Goal: Task Accomplishment & Management: Manage account settings

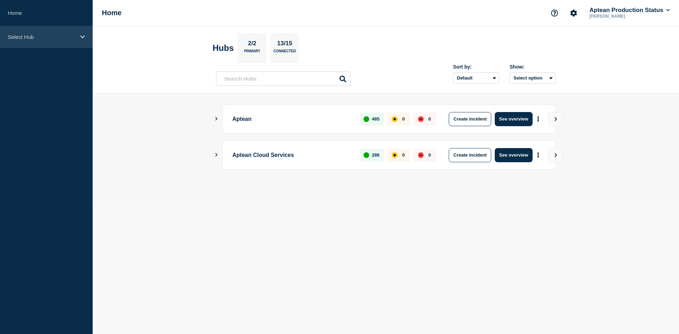
click at [82, 37] on icon at bounding box center [82, 36] width 5 height 3
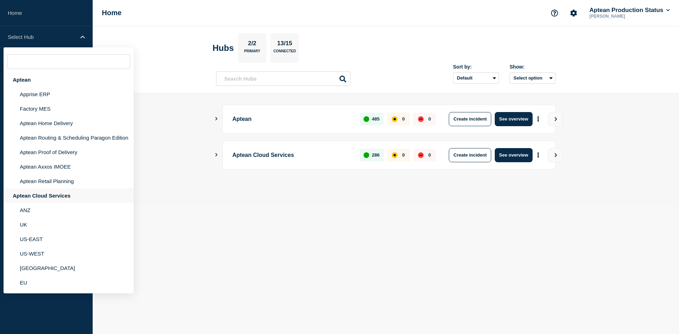
click at [34, 192] on div "Aptean Cloud Services" at bounding box center [69, 195] width 130 height 14
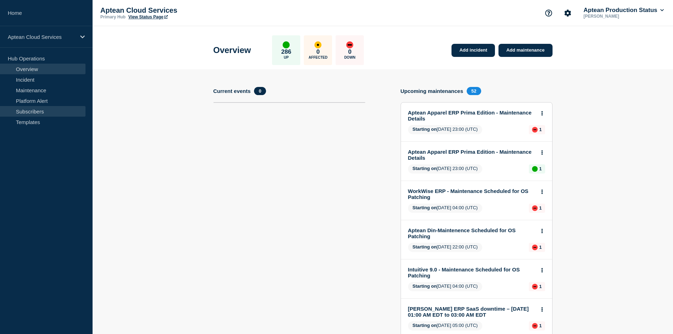
click at [41, 109] on link "Subscribers" at bounding box center [43, 111] width 86 height 11
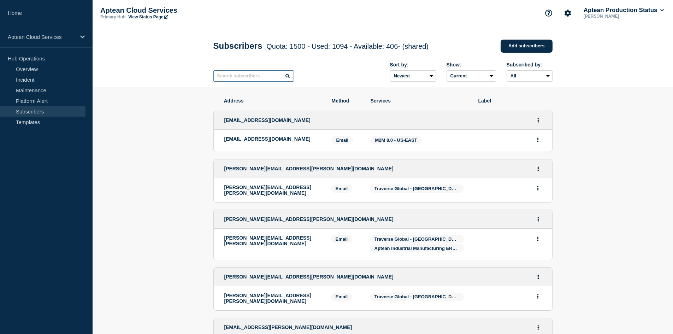
click at [246, 82] on input "text" at bounding box center [254, 75] width 81 height 11
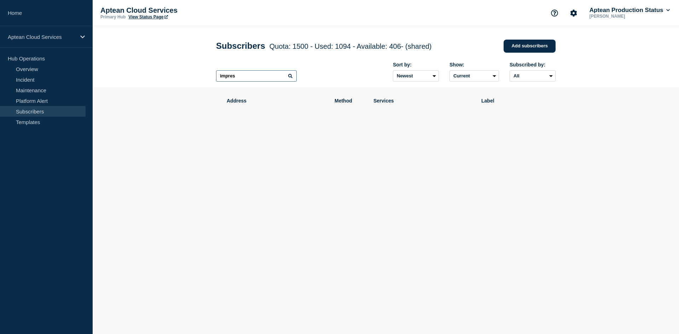
type input "impress"
click at [60, 41] on div "Aptean Cloud Services" at bounding box center [46, 37] width 93 height 22
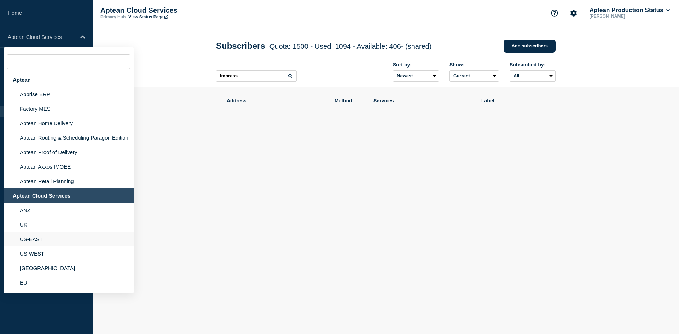
click at [37, 241] on li "US-EAST" at bounding box center [69, 239] width 130 height 14
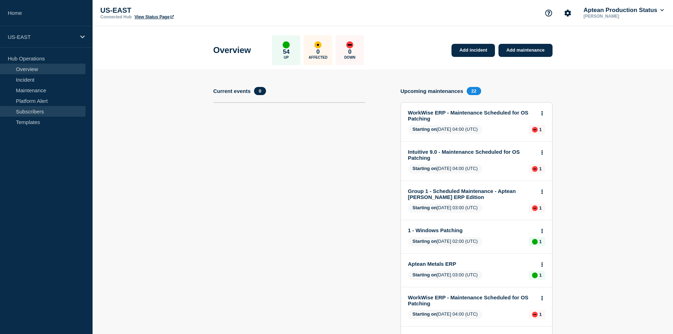
click at [35, 113] on link "Subscribers" at bounding box center [43, 111] width 86 height 11
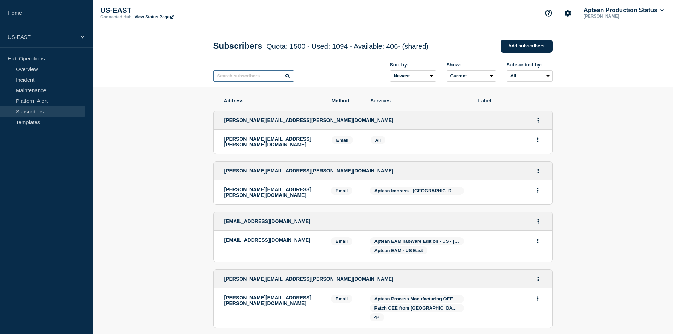
click at [239, 76] on input "text" at bounding box center [254, 75] width 81 height 11
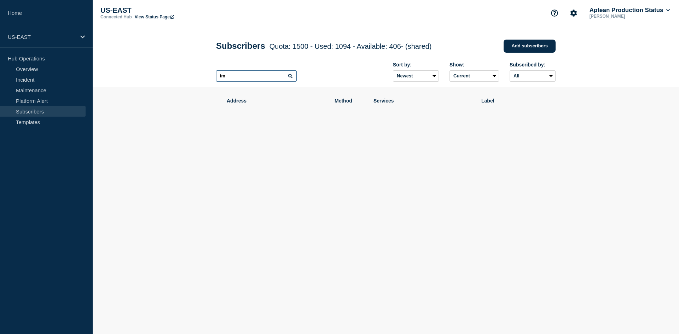
type input "i"
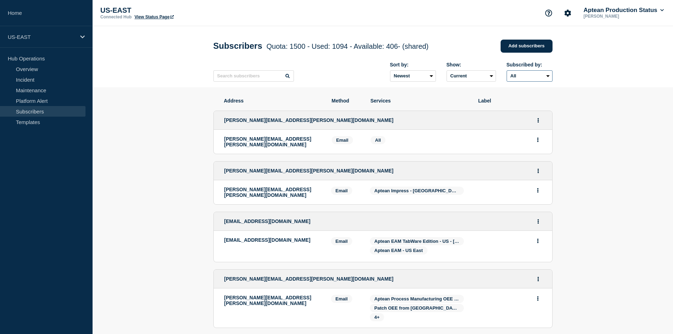
click at [531, 77] on select "All Email" at bounding box center [530, 75] width 46 height 11
click at [240, 77] on input "text" at bounding box center [254, 75] width 81 height 11
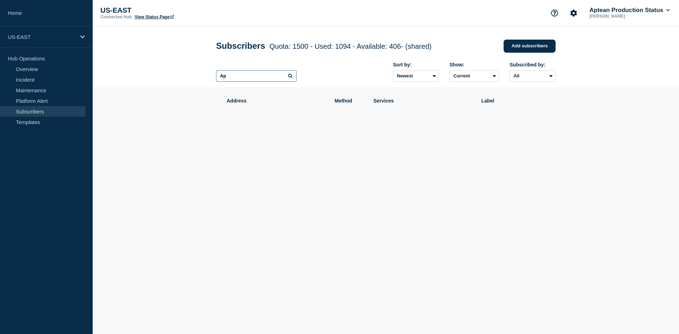
type input "A"
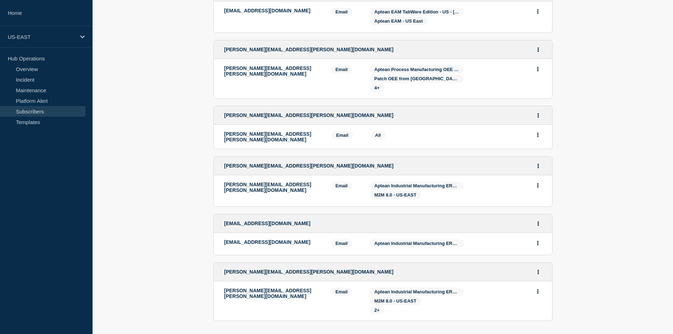
scroll to position [304, 0]
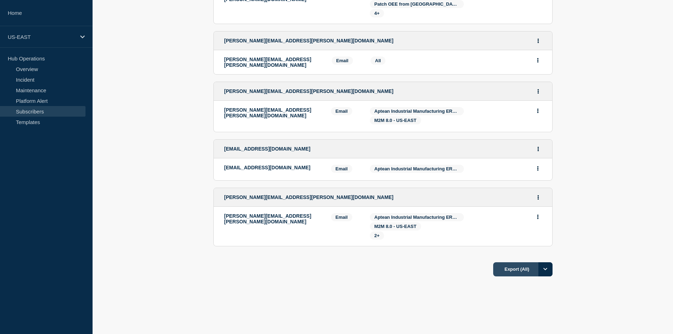
click at [537, 267] on button "Export (All)" at bounding box center [522, 269] width 59 height 14
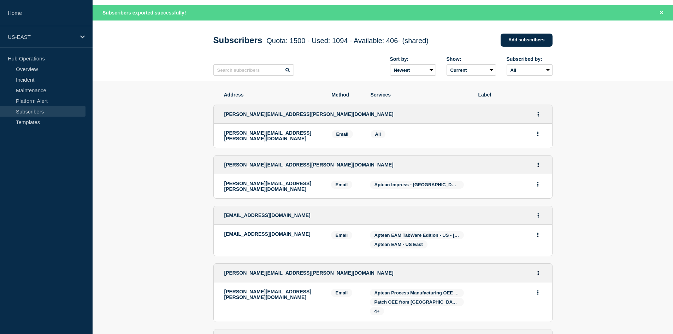
scroll to position [0, 0]
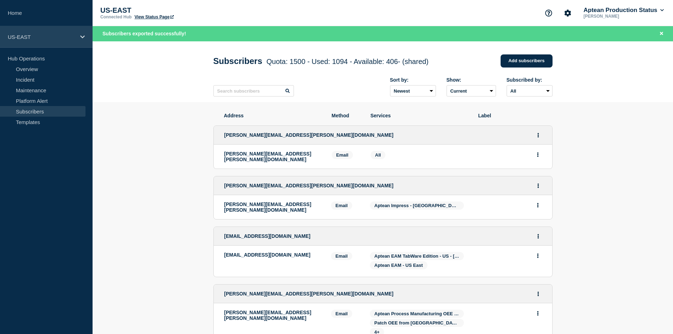
click at [56, 37] on p "US-EAST" at bounding box center [42, 37] width 68 height 6
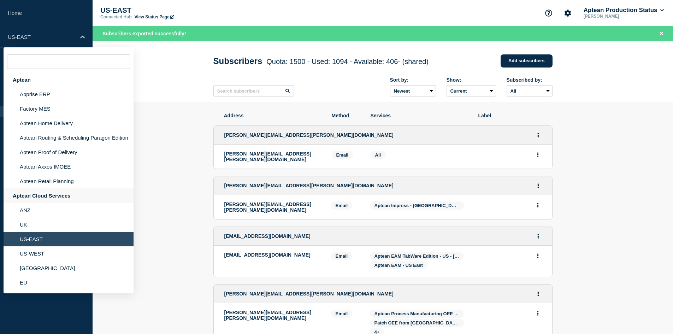
click at [53, 193] on div "Aptean Cloud Services" at bounding box center [69, 195] width 130 height 14
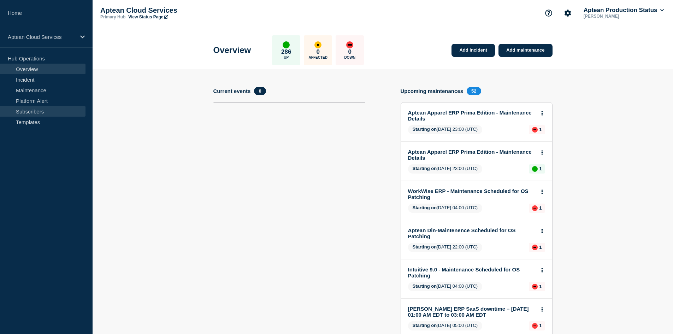
click at [29, 109] on link "Subscribers" at bounding box center [43, 111] width 86 height 11
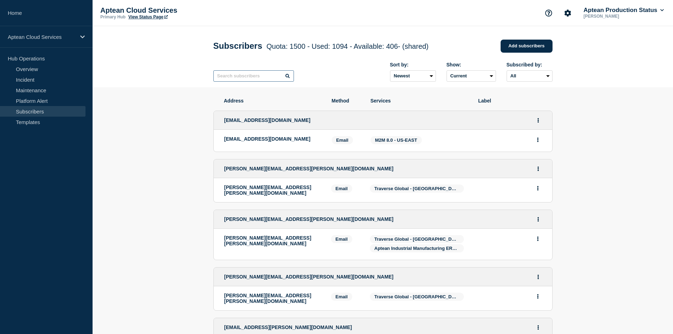
click at [226, 79] on input "text" at bounding box center [254, 75] width 81 height 11
paste input "[EMAIL_ADDRESS][DOMAIN_NAME]"
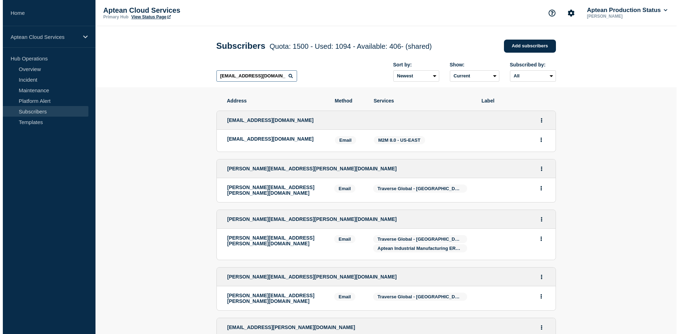
scroll to position [0, 5]
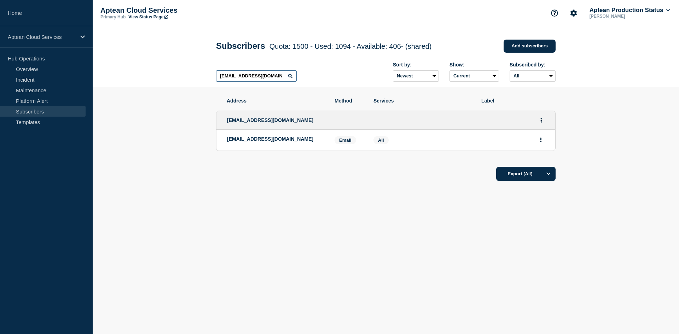
click at [250, 79] on input "[EMAIL_ADDRESS][DOMAIN_NAME]" at bounding box center [256, 75] width 81 height 11
paste input "[PERSON_NAME].[PERSON_NAME]@laserapparel"
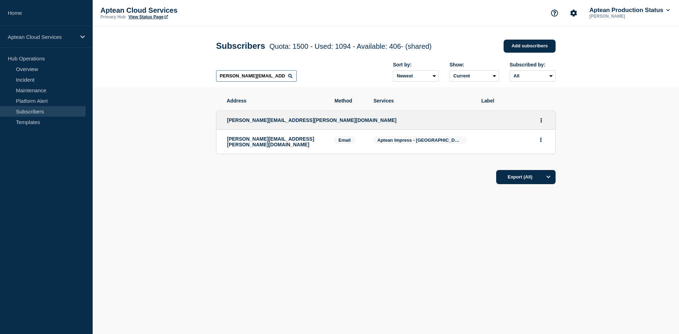
type input "[PERSON_NAME][EMAIL_ADDRESS][PERSON_NAME][DOMAIN_NAME]"
click at [542, 141] on button "Actions" at bounding box center [540, 139] width 9 height 11
click at [541, 123] on icon "Actions" at bounding box center [541, 120] width 1 height 5
click at [537, 140] on link "Edit" at bounding box center [539, 140] width 8 height 5
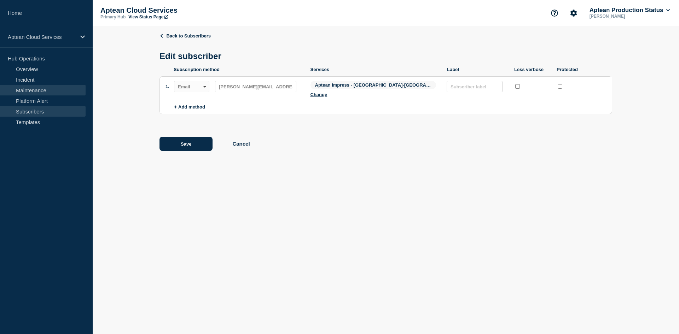
click at [24, 91] on link "Maintenance" at bounding box center [43, 90] width 86 height 11
